Goal: Navigation & Orientation: Find specific page/section

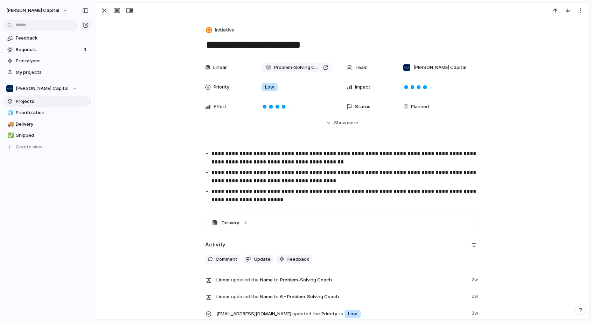
click at [27, 97] on link "Projects" at bounding box center [46, 101] width 87 height 10
